Goal: Transaction & Acquisition: Book appointment/travel/reservation

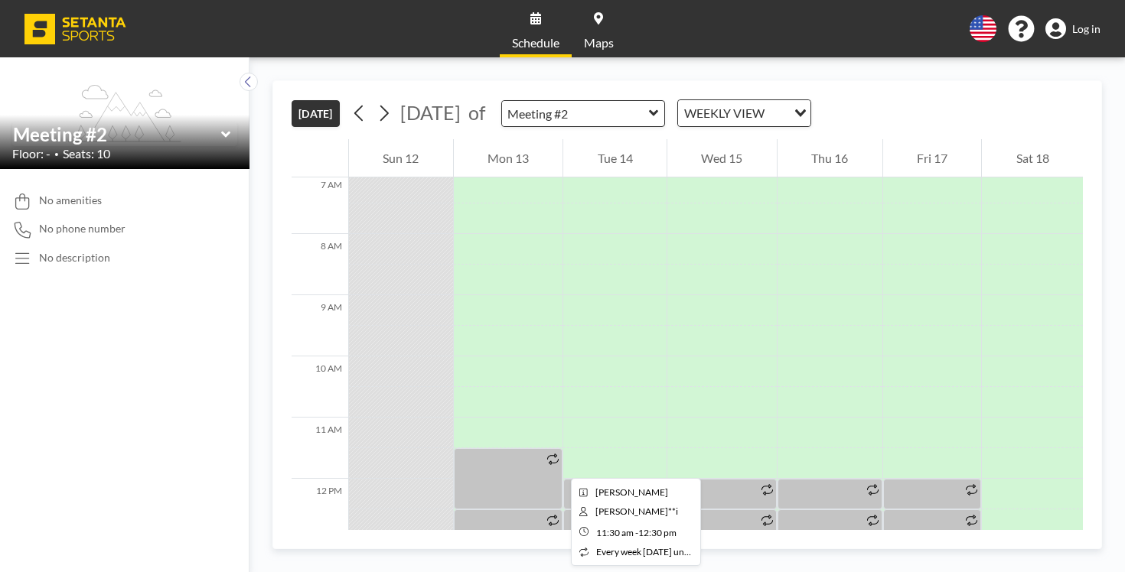
scroll to position [435, 0]
drag, startPoint x: 453, startPoint y: 366, endPoint x: 452, endPoint y: 386, distance: 19.9
drag, startPoint x: 458, startPoint y: 368, endPoint x: 457, endPoint y: 385, distance: 16.9
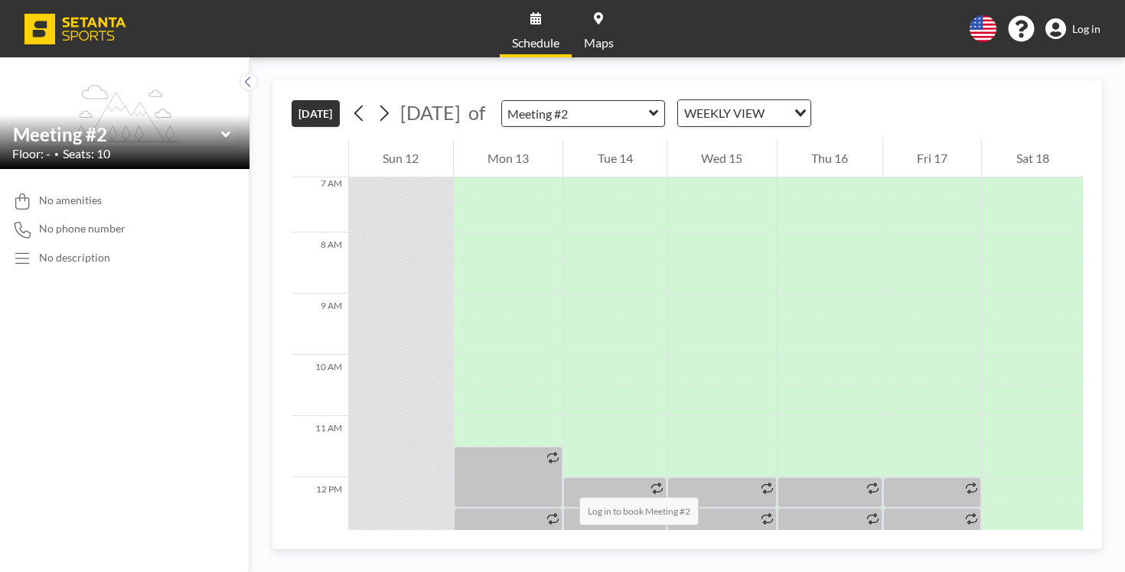
drag, startPoint x: 454, startPoint y: 370, endPoint x: 455, endPoint y: 383, distance: 12.3
click at [455, 539] on div at bounding box center [508, 554] width 109 height 31
drag, startPoint x: 455, startPoint y: 375, endPoint x: 460, endPoint y: 397, distance: 22.7
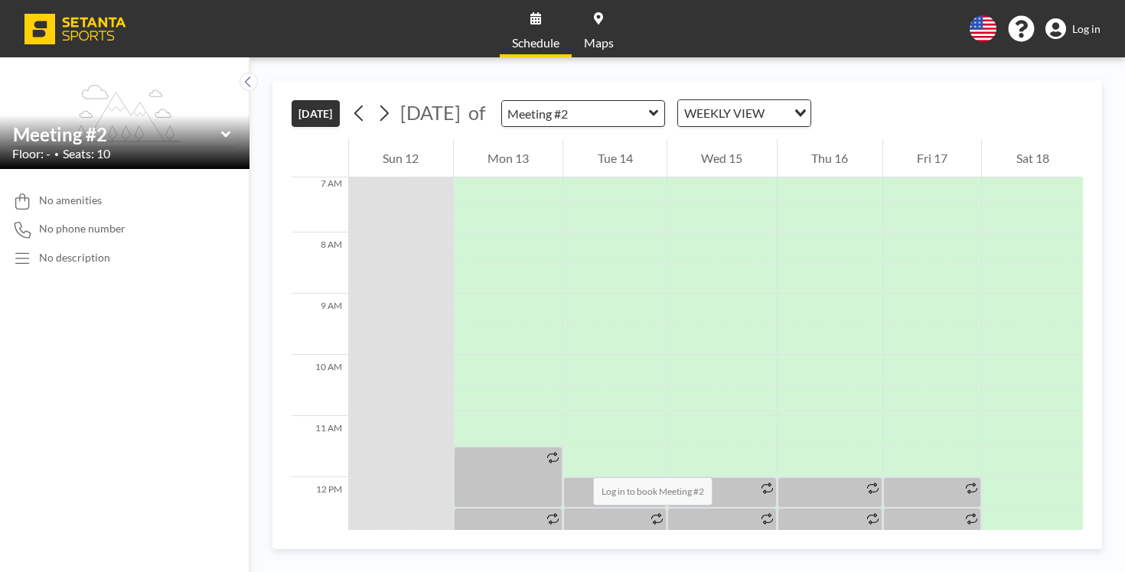
click at [467, 539] on div at bounding box center [508, 554] width 109 height 31
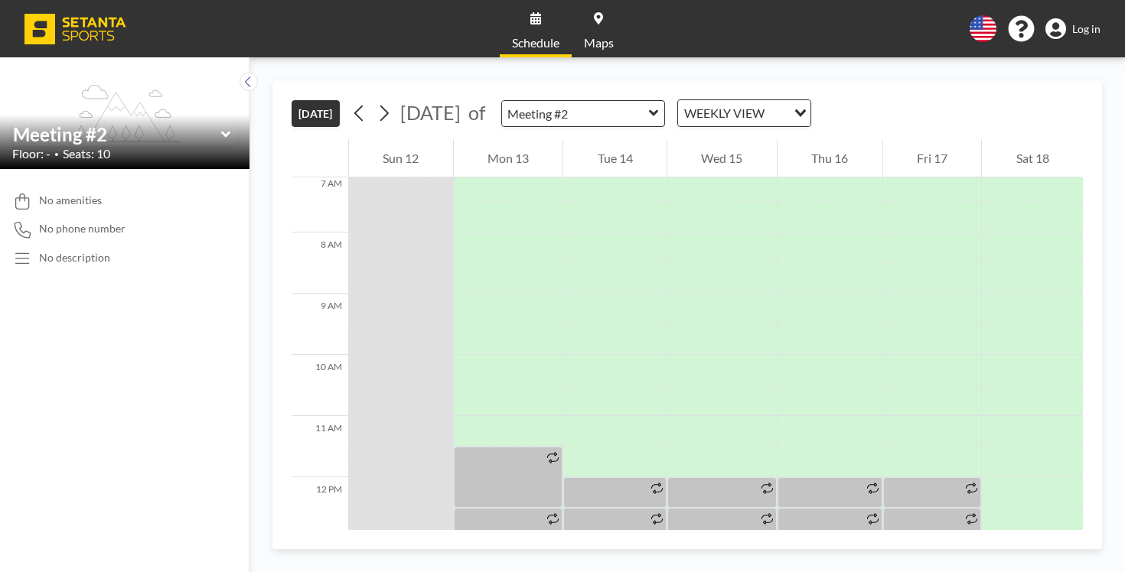
click at [1100, 28] on span "Log in" at bounding box center [1086, 29] width 28 height 14
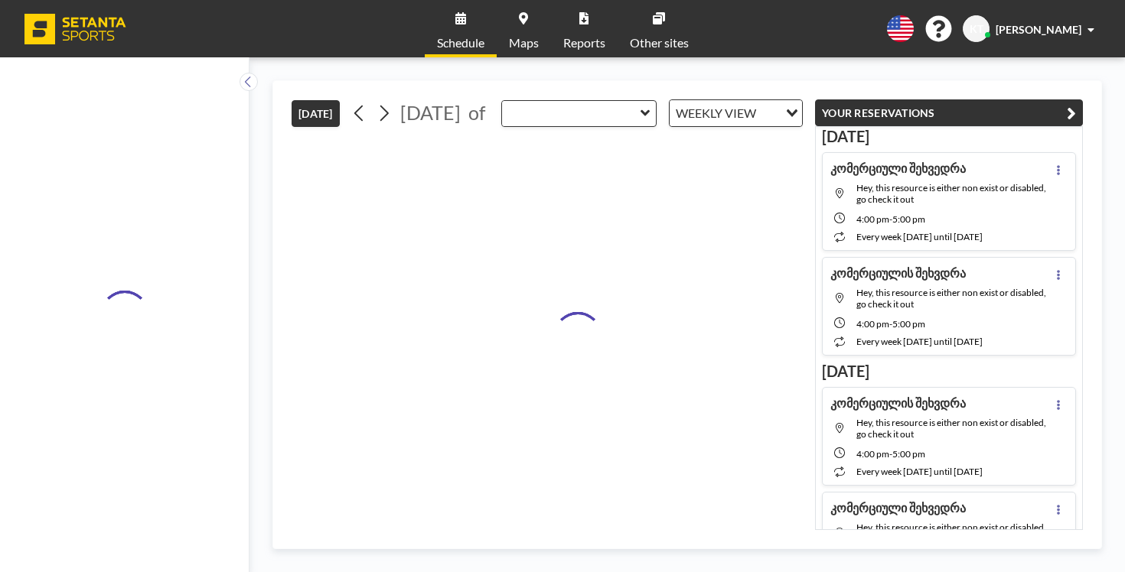
type input "Meeting #2"
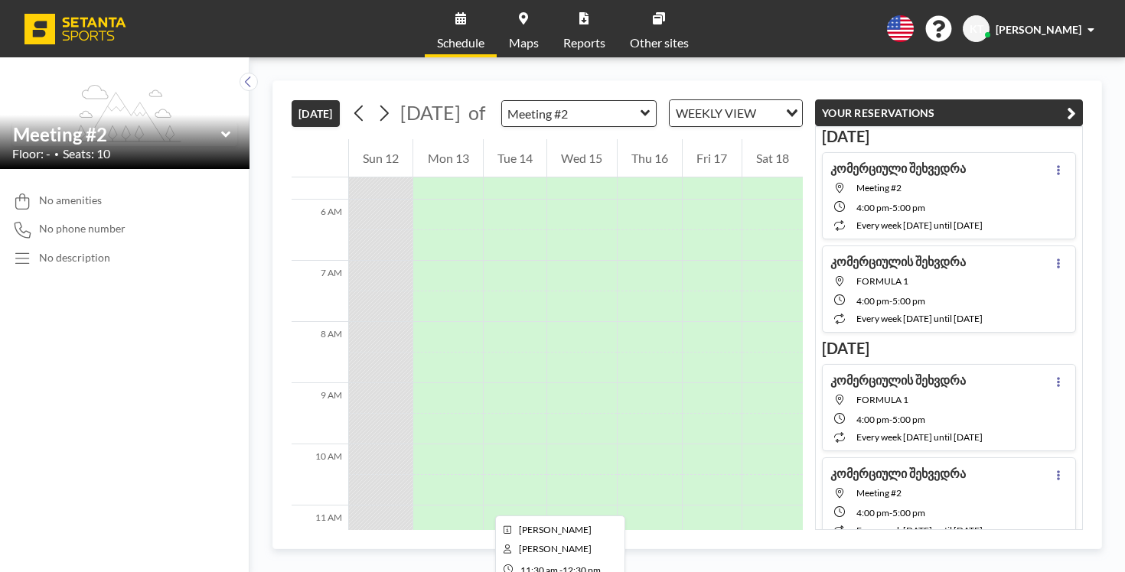
scroll to position [553, 0]
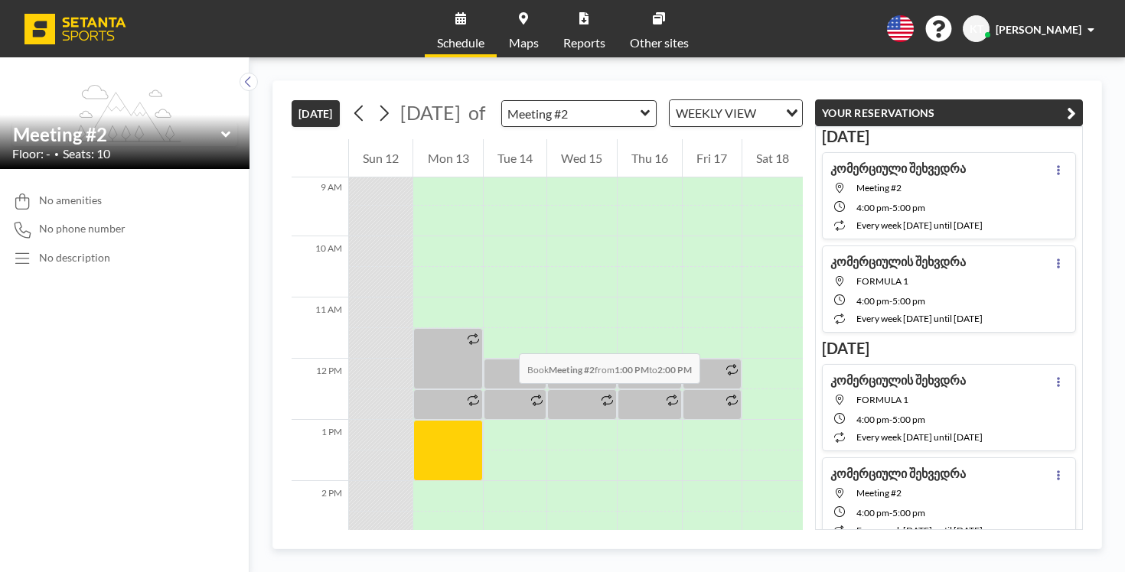
drag, startPoint x: 406, startPoint y: 244, endPoint x: 404, endPoint y: 269, distance: 25.3
click at [413, 420] on div at bounding box center [447, 450] width 69 height 61
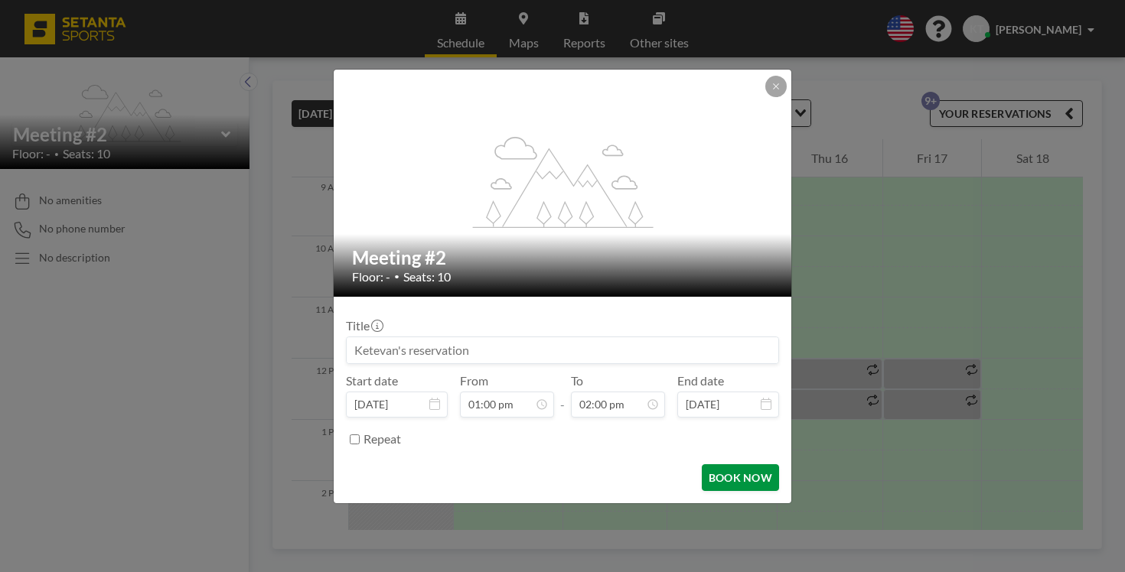
click at [720, 464] on button "BOOK NOW" at bounding box center [740, 477] width 77 height 27
